Goal: Browse casually

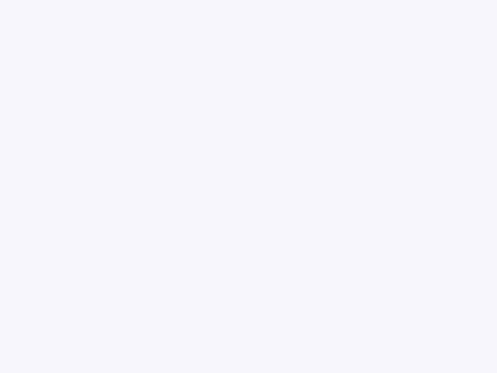
click at [249, 186] on div at bounding box center [248, 186] width 497 height 373
